Goal: Task Accomplishment & Management: Manage account settings

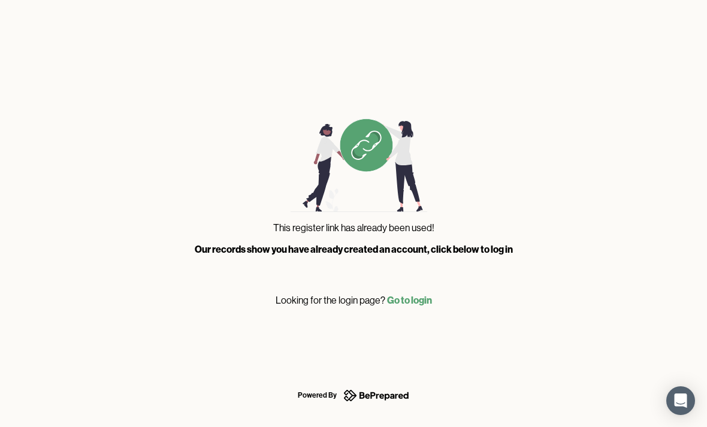
click at [416, 298] on link "Go to login" at bounding box center [409, 300] width 45 height 12
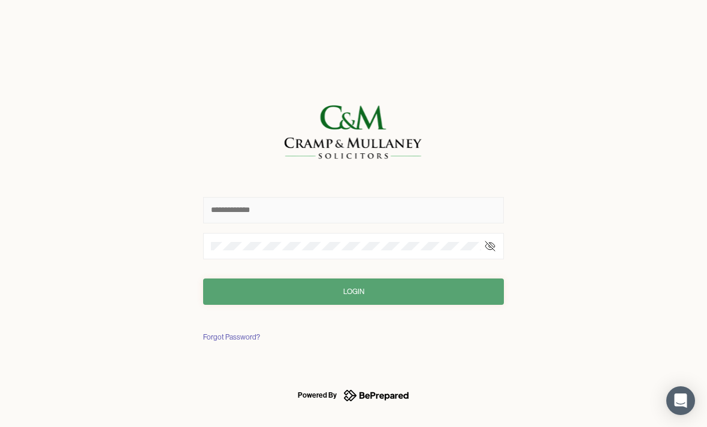
click at [267, 205] on input "text" at bounding box center [353, 210] width 301 height 26
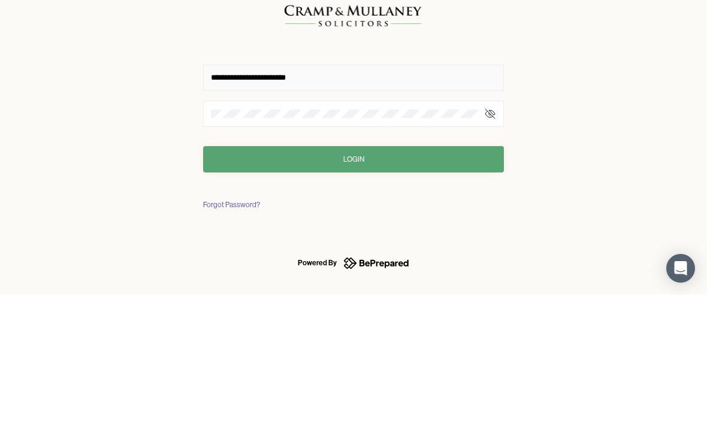
type input "**********"
click at [325, 278] on button "Login" at bounding box center [353, 291] width 301 height 26
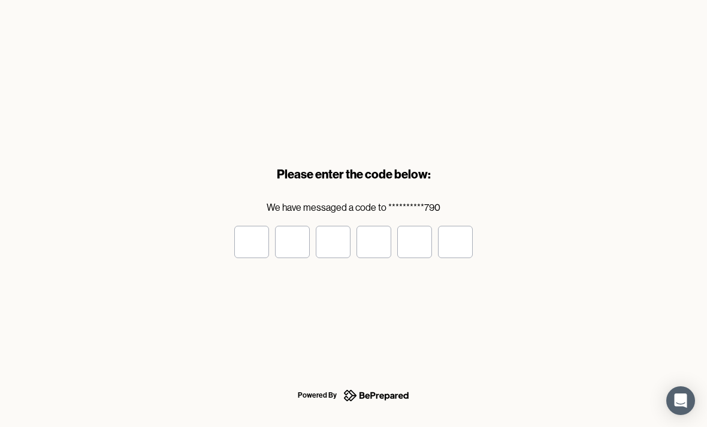
click at [241, 247] on input "tel" at bounding box center [251, 242] width 35 height 32
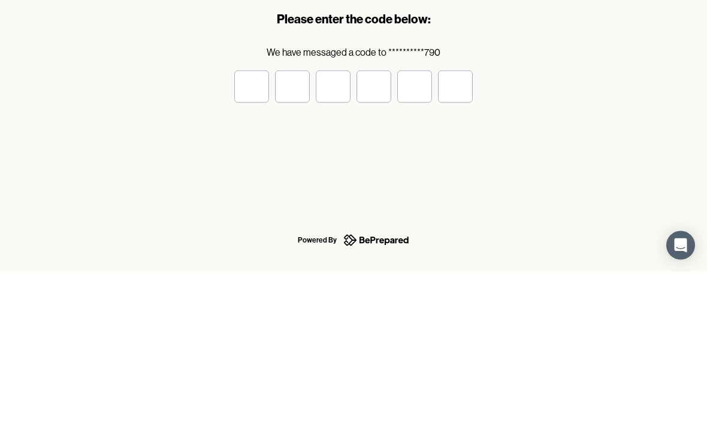
type input "*"
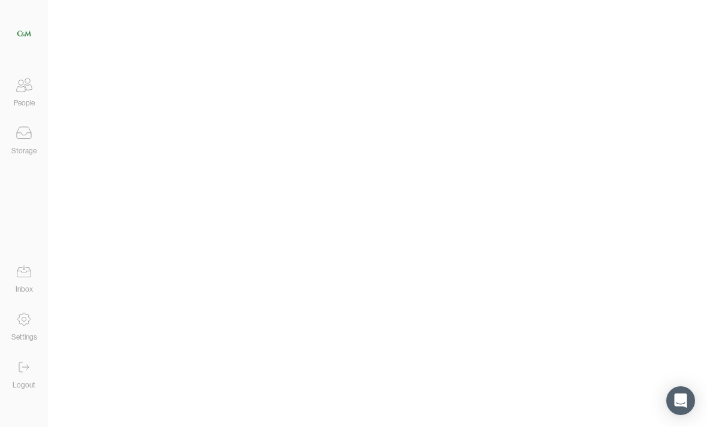
click at [281, 189] on div at bounding box center [377, 213] width 659 height 427
click at [321, 259] on div at bounding box center [377, 213] width 659 height 427
click at [339, 286] on div at bounding box center [377, 213] width 659 height 427
